Goal: Obtain resource: Download file/media

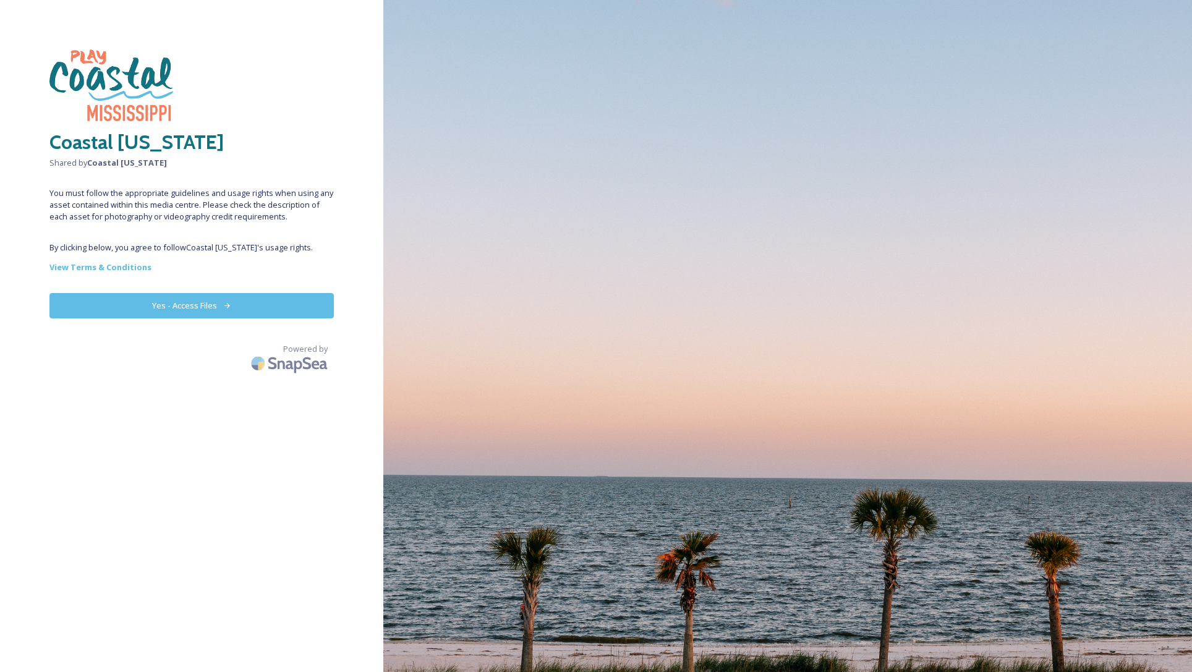
click at [252, 300] on button "Yes - Access Files" at bounding box center [191, 305] width 284 height 25
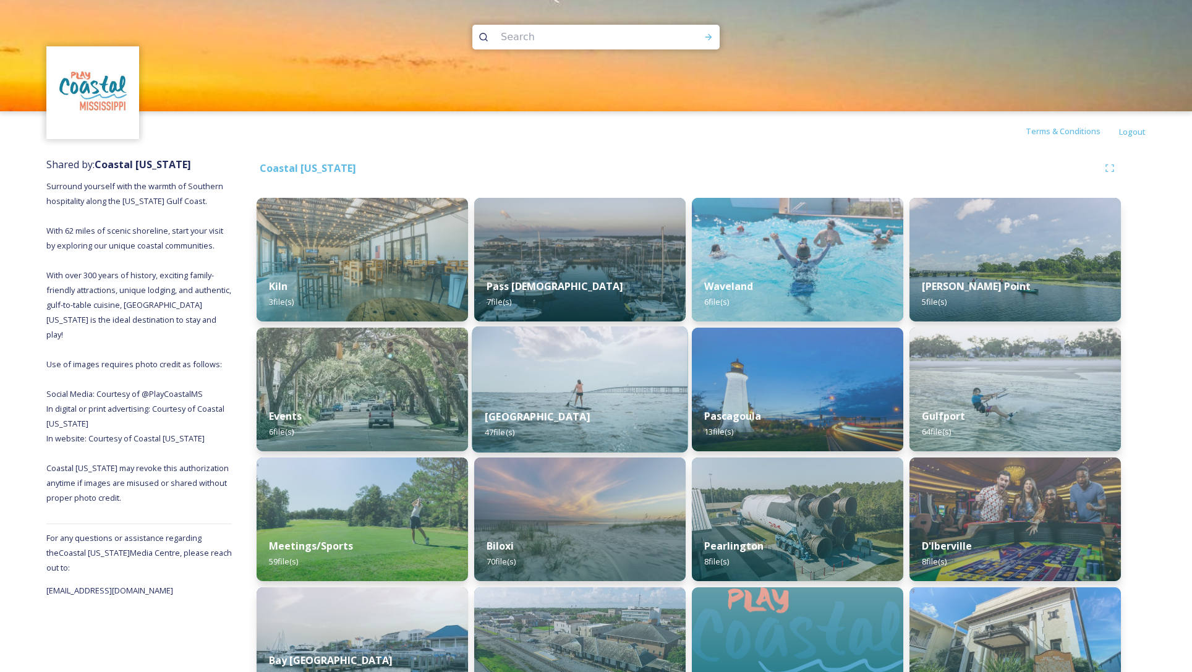
click at [610, 375] on img at bounding box center [580, 389] width 216 height 126
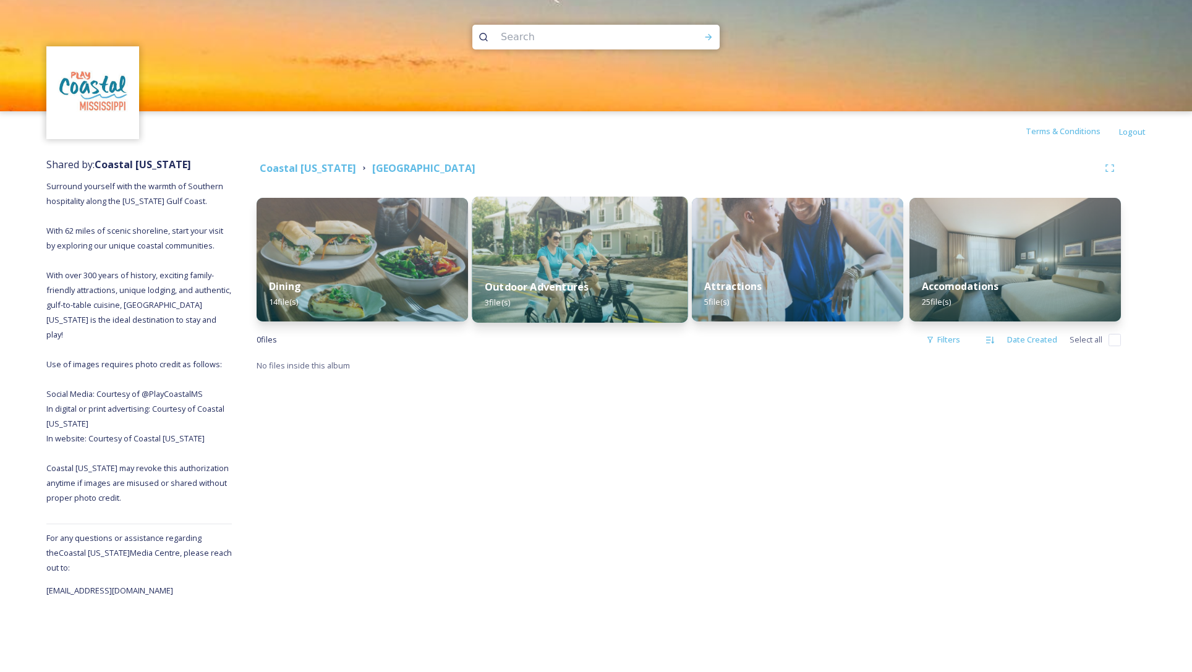
click at [519, 239] on img at bounding box center [580, 260] width 216 height 126
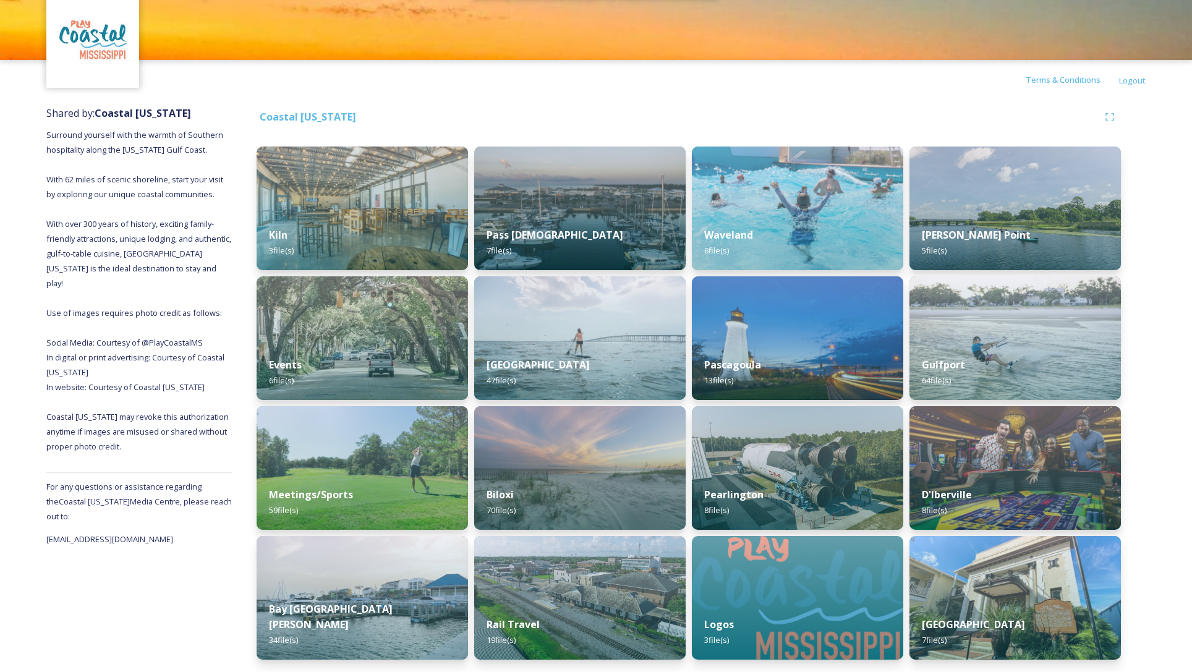
scroll to position [51, 0]
click at [610, 450] on img at bounding box center [580, 468] width 216 height 126
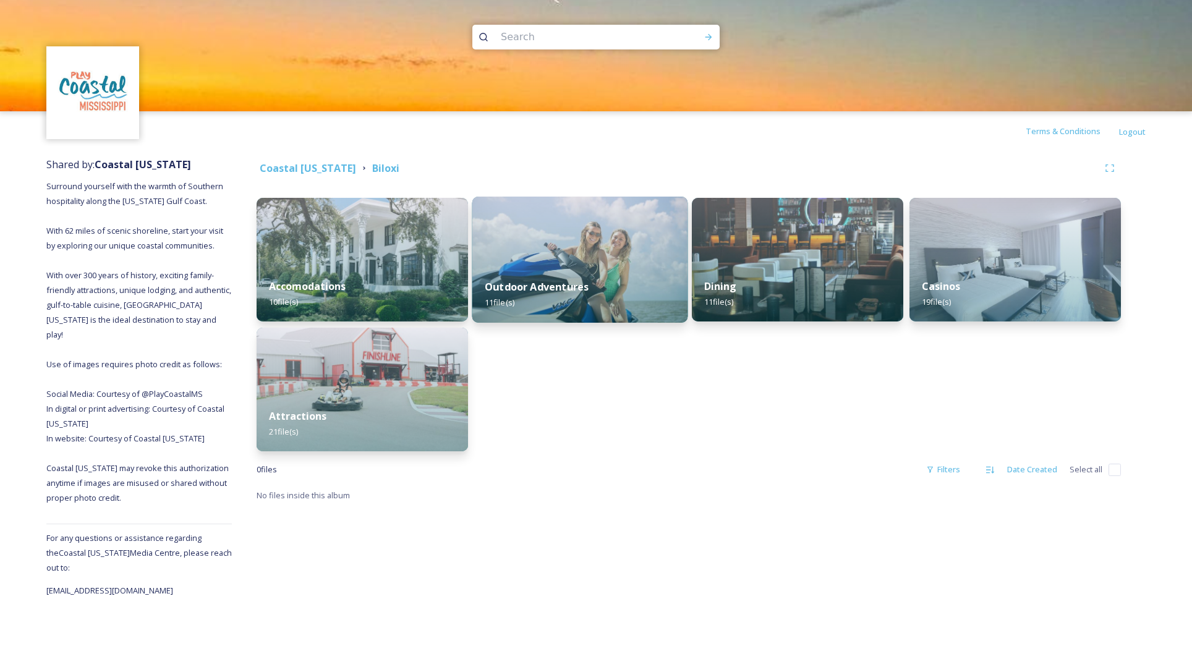
click at [583, 254] on img at bounding box center [580, 260] width 216 height 126
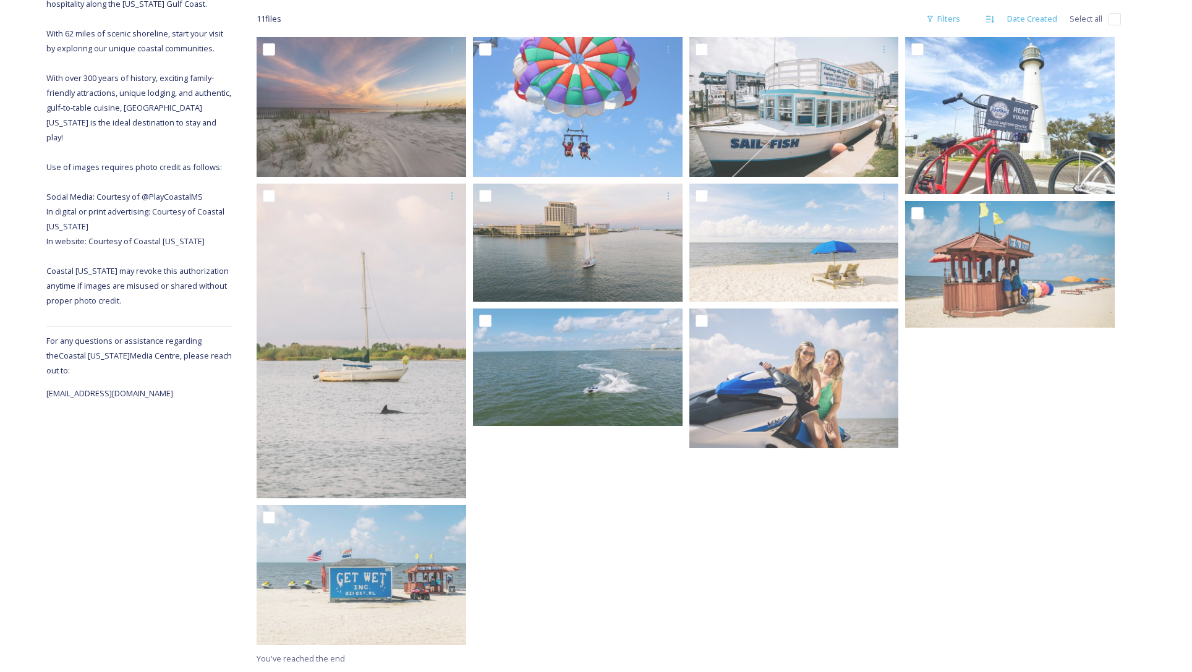
scroll to position [197, 0]
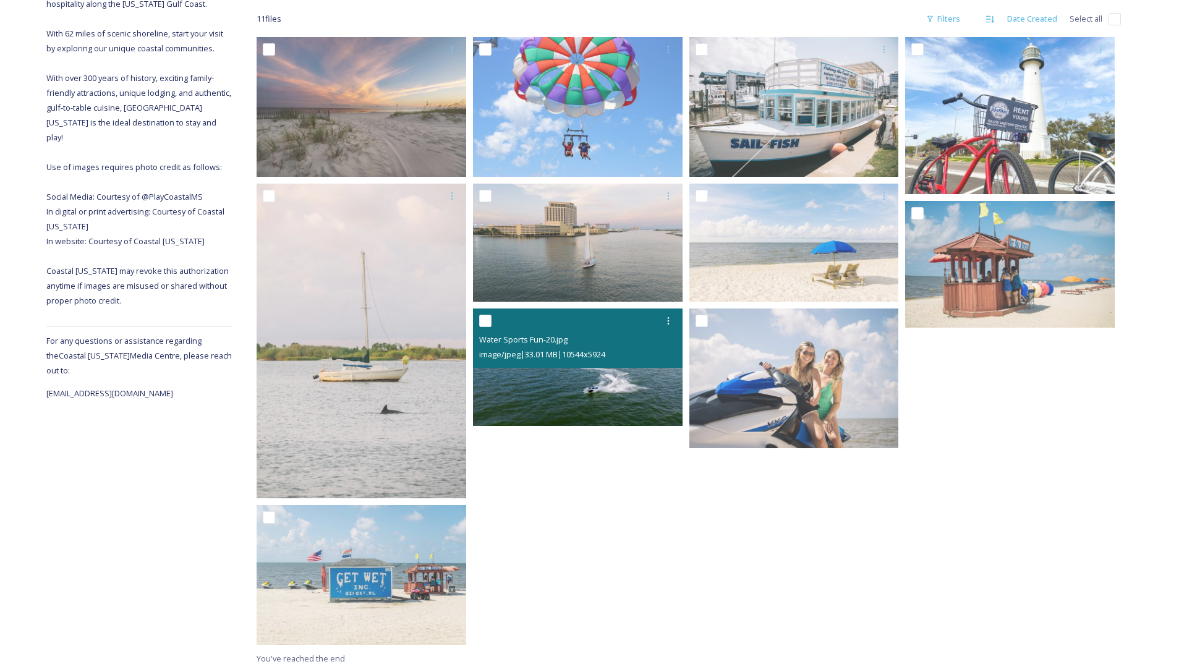
click at [641, 374] on img at bounding box center [578, 367] width 210 height 117
